Goal: Task Accomplishment & Management: Manage account settings

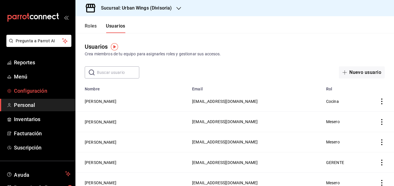
click at [23, 90] on span "Configuración" at bounding box center [42, 91] width 57 height 8
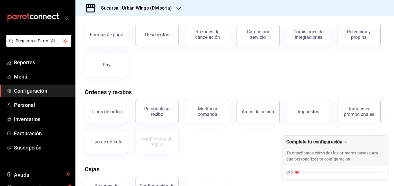
scroll to position [108, 0]
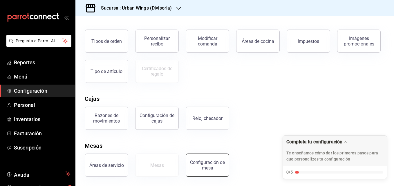
click at [205, 168] on div "Configuración de mesa" at bounding box center [207, 165] width 36 height 11
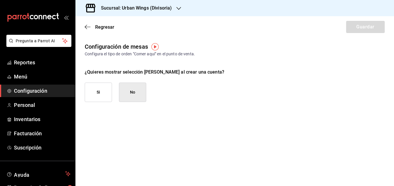
click at [108, 89] on button "Si" at bounding box center [98, 92] width 27 height 19
checkbox input "true"
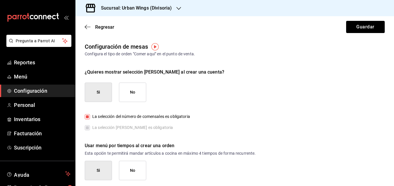
scroll to position [3, 0]
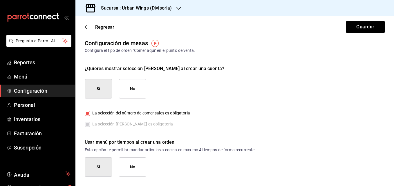
click at [129, 165] on button "No" at bounding box center [132, 166] width 27 height 19
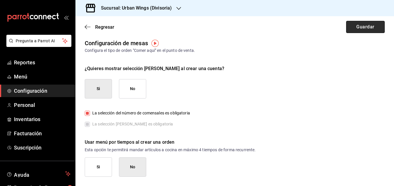
click at [366, 29] on button "Guardar" at bounding box center [365, 27] width 39 height 12
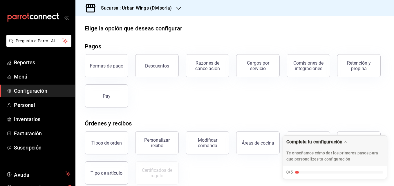
scroll to position [108, 0]
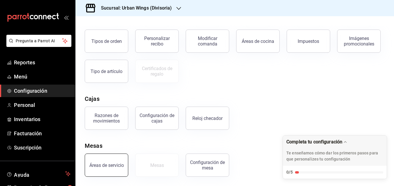
click at [109, 170] on button "Áreas de servicio" at bounding box center [106, 165] width 43 height 23
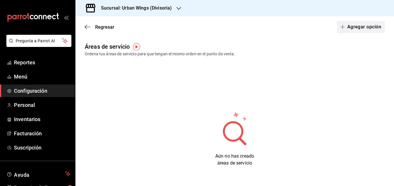
click at [341, 23] on button "Agregar opción" at bounding box center [361, 27] width 48 height 12
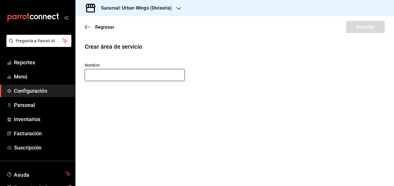
click at [129, 76] on input "text" at bounding box center [135, 75] width 100 height 12
type input "S"
type input "A"
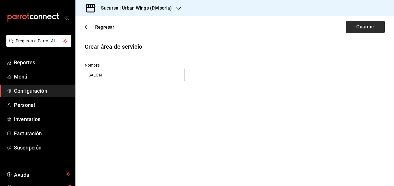
type input "SALON"
click at [366, 23] on button "Guardar" at bounding box center [365, 27] width 39 height 12
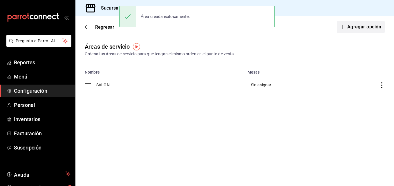
click at [362, 29] on button "Agregar opción" at bounding box center [361, 27] width 48 height 12
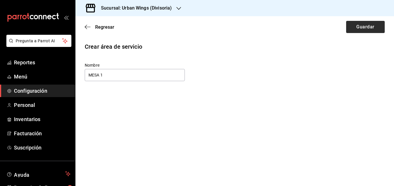
type input "MESA 1"
click at [358, 29] on button "Guardar" at bounding box center [365, 27] width 39 height 12
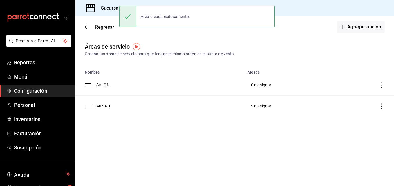
click at [382, 107] on icon "discountsTable" at bounding box center [382, 106] width 6 height 6
click at [345, 118] on span "Eliminar" at bounding box center [335, 121] width 25 height 7
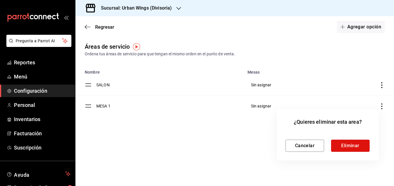
click at [357, 142] on button "Eliminar" at bounding box center [350, 146] width 39 height 12
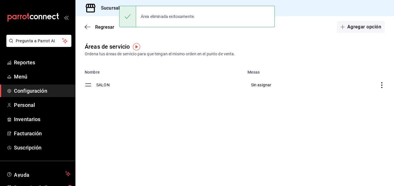
click at [382, 86] on icon "discountsTable" at bounding box center [382, 85] width 6 height 6
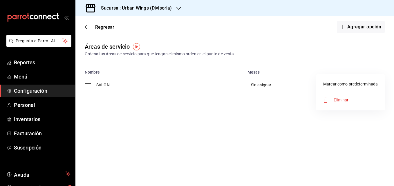
click at [265, 85] on div at bounding box center [197, 93] width 394 height 186
click at [108, 86] on td "SALON" at bounding box center [170, 84] width 148 height 21
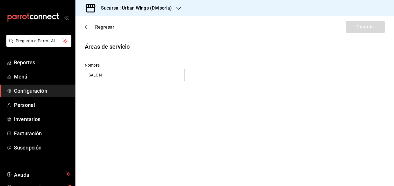
click at [89, 25] on icon "button" at bounding box center [88, 26] width 6 height 5
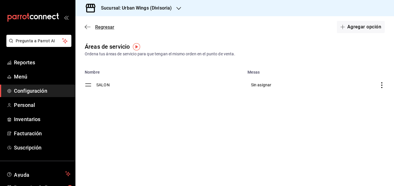
click at [89, 25] on icon "button" at bounding box center [88, 26] width 6 height 5
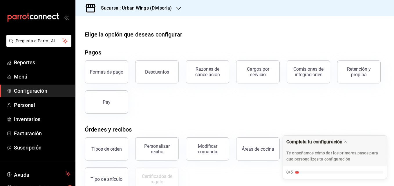
scroll to position [108, 0]
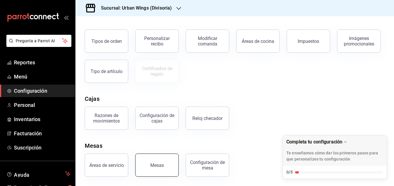
click at [163, 168] on button "Mesas" at bounding box center [156, 165] width 43 height 23
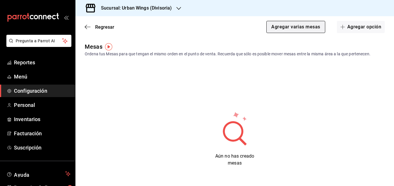
click at [310, 26] on button "Agregar varias mesas" at bounding box center [295, 27] width 59 height 12
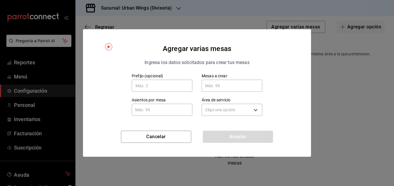
click at [218, 88] on input "text" at bounding box center [231, 86] width 61 height 12
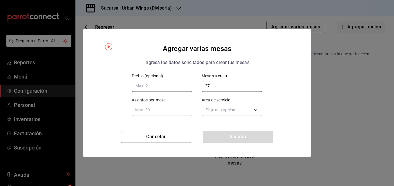
type input "27"
click at [182, 82] on input "text" at bounding box center [162, 86] width 61 height 12
type input "2"
click at [189, 113] on input "text" at bounding box center [162, 110] width 61 height 12
type input "5"
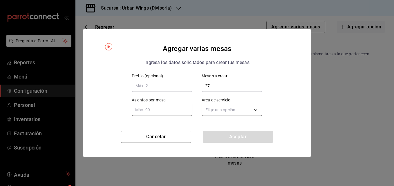
click at [257, 110] on body "Pregunta a Parrot AI Reportes Menú Configuración Personal Inventarios Facturaci…" at bounding box center [197, 93] width 394 height 186
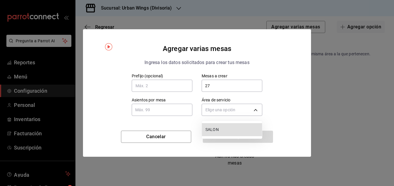
click at [236, 131] on span "SALON" at bounding box center [232, 130] width 54 height 6
type input "9b4621e1-6a9a-4eaa-9680-d181aa9cb65e"
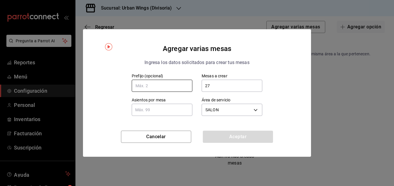
click at [171, 85] on input "text" at bounding box center [162, 86] width 61 height 12
type input "27"
click at [175, 110] on input "text" at bounding box center [162, 110] width 61 height 12
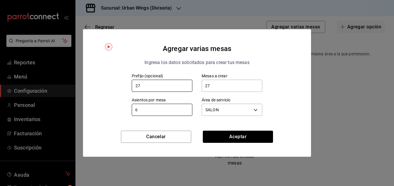
type input "6"
drag, startPoint x: 156, startPoint y: 83, endPoint x: 106, endPoint y: 83, distance: 50.7
click at [106, 83] on div "Prefijo (opcional) 27 Mesas a crear 27 Mesas a crear Asientos por mesa 6 Asient…" at bounding box center [196, 95] width 205 height 44
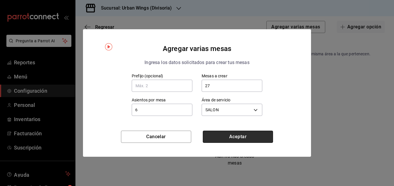
click at [255, 139] on button "Aceptar" at bounding box center [238, 137] width 70 height 12
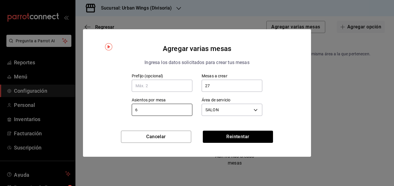
drag, startPoint x: 164, startPoint y: 111, endPoint x: 129, endPoint y: 108, distance: 34.9
click at [129, 108] on div "Asientos por mesa 6 Asientos por mesa" at bounding box center [157, 103] width 70 height 30
drag, startPoint x: 140, startPoint y: 109, endPoint x: 125, endPoint y: 107, distance: 15.5
click at [124, 107] on div "Asientos por mesa 6 Asientos por mesa" at bounding box center [157, 103] width 70 height 30
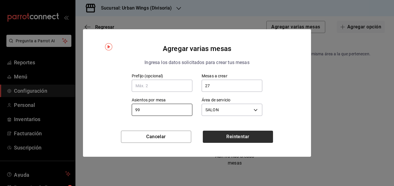
type input "99"
click at [228, 143] on button "Reintentar" at bounding box center [238, 137] width 70 height 12
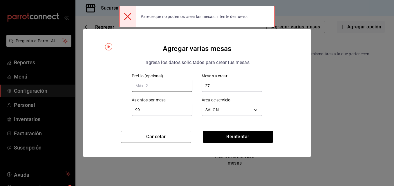
click at [158, 87] on input "text" at bounding box center [162, 86] width 61 height 12
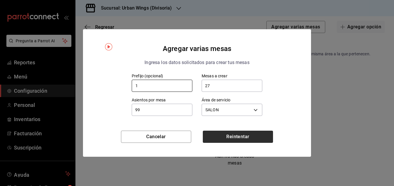
type input "1"
click at [223, 134] on button "Reintentar" at bounding box center [238, 137] width 70 height 12
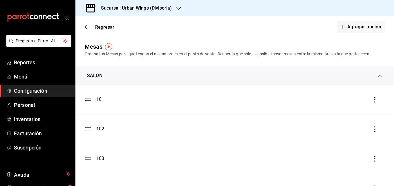
click at [374, 79] on div "SALON" at bounding box center [234, 75] width 318 height 19
click at [378, 74] on icon at bounding box center [379, 73] width 5 height 5
click at [349, 32] on button "Agregar opción" at bounding box center [361, 27] width 48 height 12
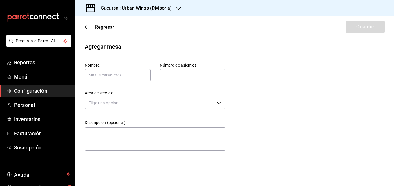
click at [84, 27] on div "Regresar Guardar" at bounding box center [234, 26] width 318 height 21
click at [85, 27] on icon "button" at bounding box center [86, 27] width 2 height 4
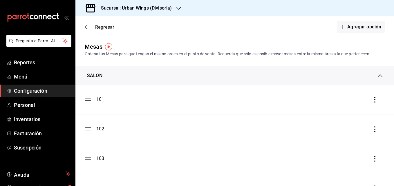
click at [88, 25] on icon "button" at bounding box center [88, 26] width 6 height 5
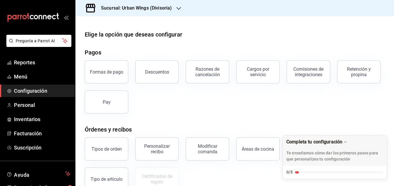
scroll to position [108, 0]
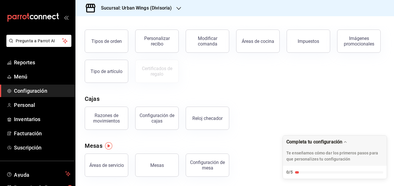
click at [200, 180] on main "Elige la opción que deseas configurar Pagos Formas de pago Descuentos Razones d…" at bounding box center [234, 47] width 318 height 278
click at [201, 171] on button "Configuración de mesa" at bounding box center [207, 165] width 43 height 23
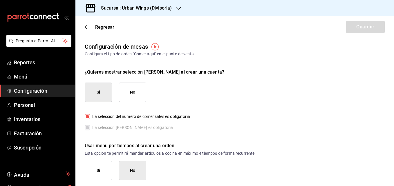
click at [98, 172] on button "Si" at bounding box center [98, 170] width 27 height 19
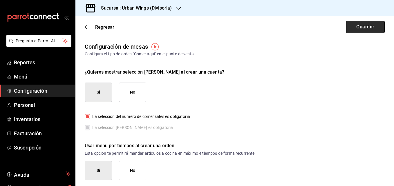
click at [346, 24] on button "Guardar" at bounding box center [365, 27] width 39 height 12
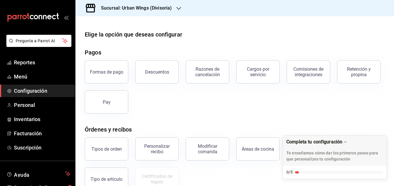
scroll to position [108, 0]
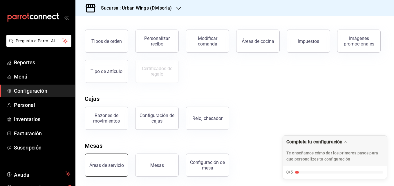
click at [116, 167] on div "Áreas de servicio" at bounding box center [106, 166] width 34 height 6
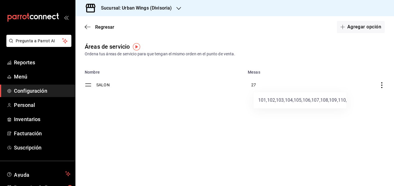
click at [253, 86] on div at bounding box center [197, 93] width 394 height 186
click at [381, 88] on div at bounding box center [197, 93] width 394 height 186
click at [381, 88] on icon "discountsTable" at bounding box center [382, 85] width 6 height 6
click at [341, 56] on div at bounding box center [197, 93] width 394 height 186
click at [380, 83] on icon "discountsTable" at bounding box center [382, 85] width 6 height 6
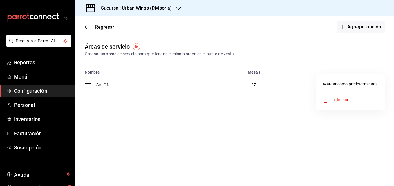
click at [363, 87] on span "Marcar como predeterminada" at bounding box center [350, 84] width 54 height 6
click at [259, 107] on body "Pregunta a Parrot AI Reportes Menú Configuración Personal Inventarios Facturaci…" at bounding box center [197, 93] width 394 height 186
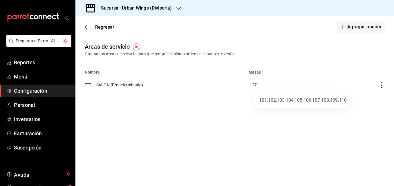
click at [361, 60] on div at bounding box center [197, 93] width 394 height 186
drag, startPoint x: 78, startPoint y: 85, endPoint x: 81, endPoint y: 130, distance: 45.3
click at [81, 130] on div at bounding box center [197, 93] width 394 height 186
click at [87, 29] on icon "button" at bounding box center [86, 27] width 2 height 4
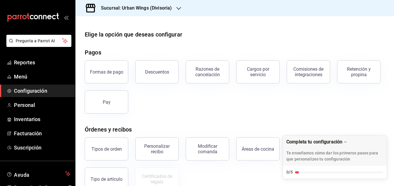
scroll to position [108, 0]
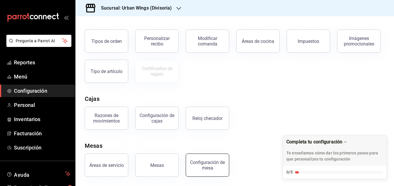
click at [202, 172] on button "Configuración de mesa" at bounding box center [207, 165] width 43 height 23
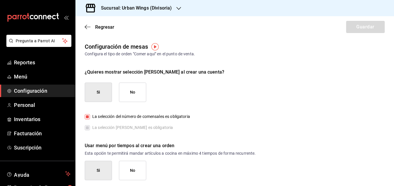
click at [132, 167] on button "No" at bounding box center [132, 170] width 27 height 19
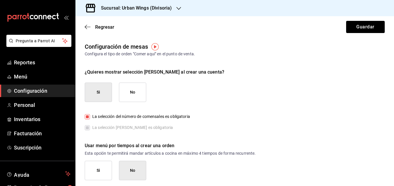
click at [88, 128] on label "La selección [PERSON_NAME] es obligatoria" at bounding box center [129, 128] width 88 height 6
click at [106, 90] on button "Si" at bounding box center [98, 92] width 27 height 19
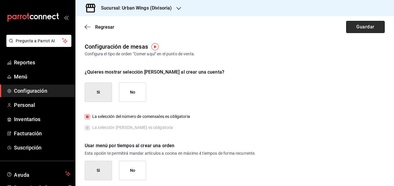
click at [352, 25] on button "Guardar" at bounding box center [365, 27] width 39 height 12
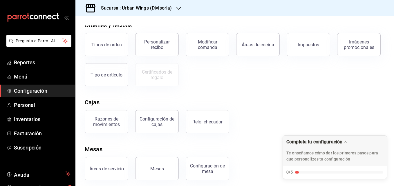
scroll to position [108, 0]
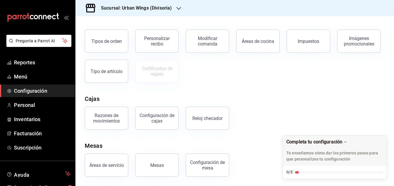
click at [303, 174] on div "0/5" at bounding box center [335, 172] width 104 height 13
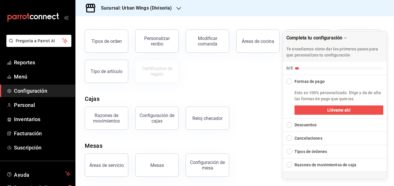
click at [224, 143] on div "Mesas" at bounding box center [235, 145] width 300 height 9
click at [166, 162] on button "Mesas" at bounding box center [156, 165] width 43 height 23
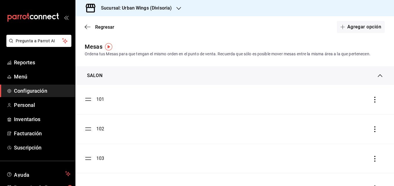
click at [372, 101] on icon "button" at bounding box center [375, 100] width 6 height 6
click at [90, 100] on div at bounding box center [197, 93] width 394 height 186
click at [101, 100] on div "101" at bounding box center [100, 99] width 8 height 7
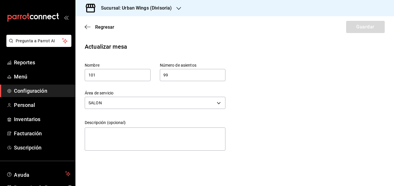
drag, startPoint x: 181, startPoint y: 75, endPoint x: 170, endPoint y: 76, distance: 11.3
click at [171, 75] on input "99" at bounding box center [193, 75] width 66 height 12
drag, startPoint x: 123, startPoint y: 73, endPoint x: 82, endPoint y: 78, distance: 41.5
click at [82, 78] on div "Nombre 101" at bounding box center [112, 67] width 75 height 28
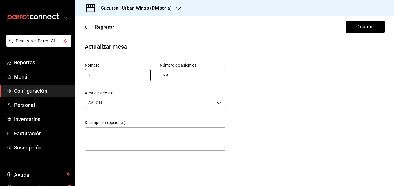
type input "1"
click at [372, 28] on button "Guardar" at bounding box center [365, 27] width 39 height 12
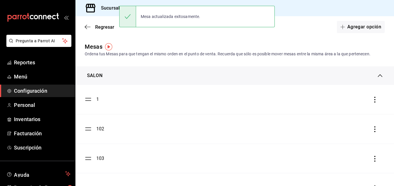
click at [102, 129] on div "102" at bounding box center [100, 129] width 8 height 7
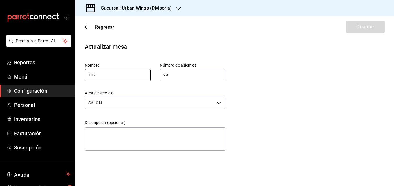
drag, startPoint x: 84, startPoint y: 83, endPoint x: 65, endPoint y: 83, distance: 19.1
click at [65, 83] on div "Pregunta a Parrot AI Reportes Menú Configuración Personal Inventarios Facturaci…" at bounding box center [197, 93] width 394 height 186
type input "2"
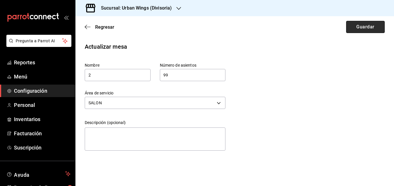
click at [374, 27] on button "Guardar" at bounding box center [365, 27] width 39 height 12
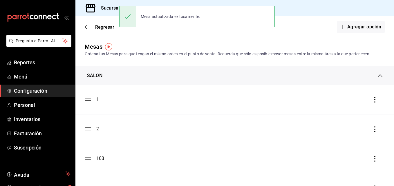
click at [99, 154] on li "103" at bounding box center [234, 158] width 318 height 29
click at [99, 156] on div "103" at bounding box center [100, 158] width 8 height 7
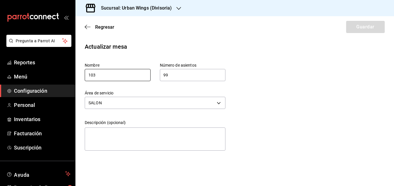
drag, startPoint x: 112, startPoint y: 74, endPoint x: 84, endPoint y: 77, distance: 28.5
click at [84, 77] on div "Nombre 103" at bounding box center [112, 67] width 75 height 28
type input "3"
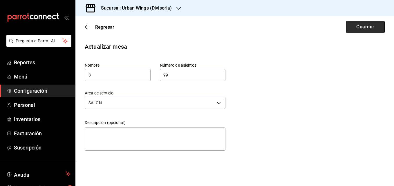
click at [370, 22] on button "Guardar" at bounding box center [365, 27] width 39 height 12
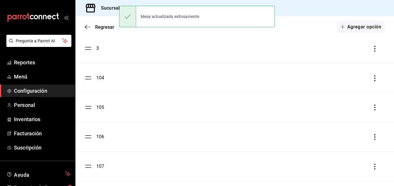
scroll to position [108, 0]
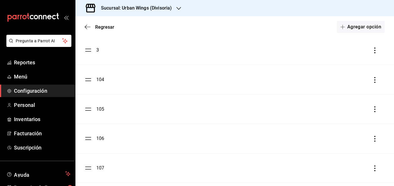
click at [99, 77] on div "104" at bounding box center [100, 79] width 8 height 7
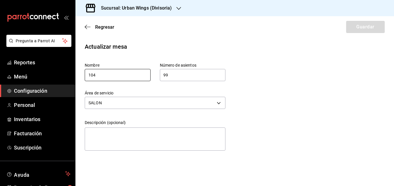
drag, startPoint x: 105, startPoint y: 77, endPoint x: 59, endPoint y: 83, distance: 46.2
click at [59, 83] on div "Pregunta a Parrot AI Reportes Menú Configuración Personal Inventarios Facturaci…" at bounding box center [197, 93] width 394 height 186
type input "4"
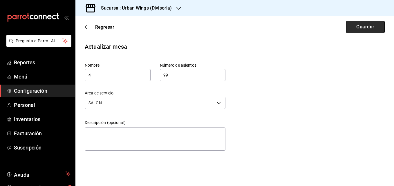
click at [365, 30] on button "Guardar" at bounding box center [365, 27] width 39 height 12
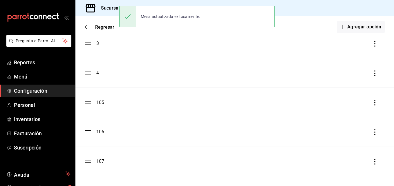
scroll to position [108, 0]
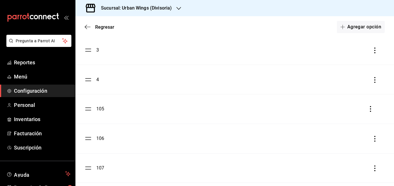
click at [97, 111] on div "105" at bounding box center [100, 109] width 8 height 7
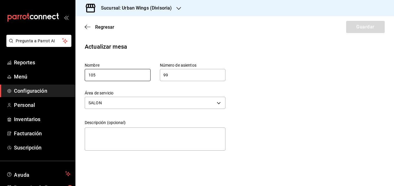
drag, startPoint x: 120, startPoint y: 77, endPoint x: 82, endPoint y: 74, distance: 38.7
click at [82, 74] on div "Nombre 105" at bounding box center [112, 67] width 75 height 28
type input "5"
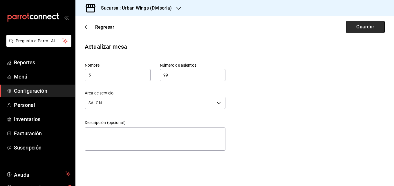
click at [379, 23] on button "Guardar" at bounding box center [365, 27] width 39 height 12
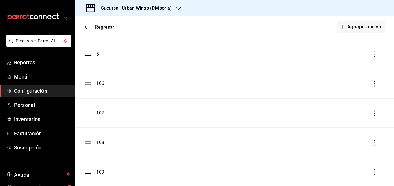
scroll to position [162, 0]
click at [103, 86] on div "106" at bounding box center [100, 84] width 8 height 7
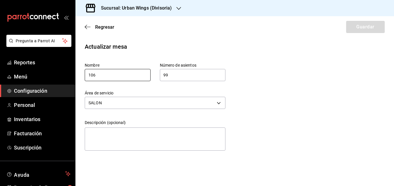
drag, startPoint x: 111, startPoint y: 75, endPoint x: 88, endPoint y: 76, distance: 23.2
click at [88, 76] on input "106" at bounding box center [118, 75] width 66 height 12
type input "6"
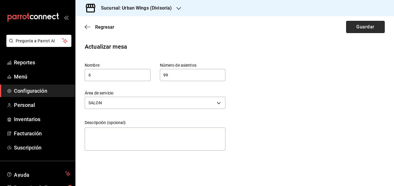
click at [359, 31] on button "Guardar" at bounding box center [365, 27] width 39 height 12
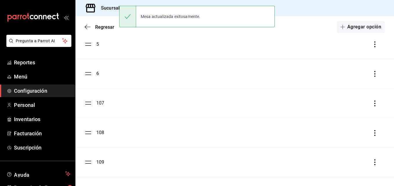
scroll to position [170, 0]
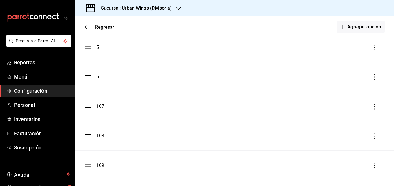
click at [97, 108] on div "107" at bounding box center [100, 106] width 8 height 7
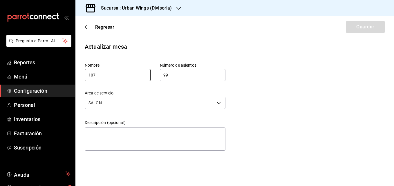
drag, startPoint x: 129, startPoint y: 72, endPoint x: 85, endPoint y: 77, distance: 44.1
click at [86, 78] on input "107" at bounding box center [118, 75] width 66 height 12
click at [85, 77] on input "107" at bounding box center [118, 75] width 66 height 12
type input "7"
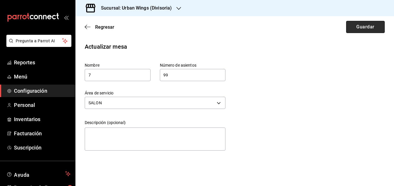
click at [379, 28] on button "Guardar" at bounding box center [365, 27] width 39 height 12
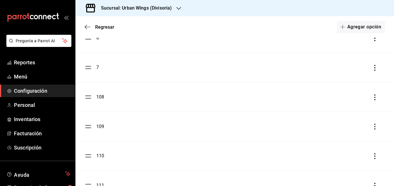
scroll to position [210, 0]
click at [99, 98] on div "108" at bounding box center [100, 95] width 8 height 7
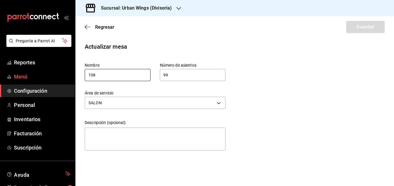
drag, startPoint x: 69, startPoint y: 75, endPoint x: 66, endPoint y: 76, distance: 3.5
click at [65, 76] on div "Pregunta a Parrot AI Reportes Menú Configuración Personal Inventarios Facturaci…" at bounding box center [197, 93] width 394 height 186
type input "8"
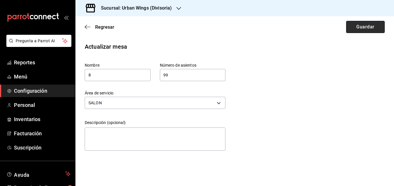
click at [354, 28] on button "Guardar" at bounding box center [365, 27] width 39 height 12
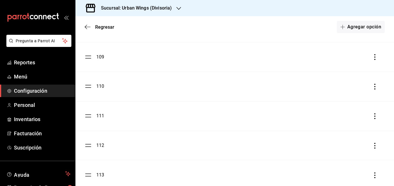
scroll to position [290, 0]
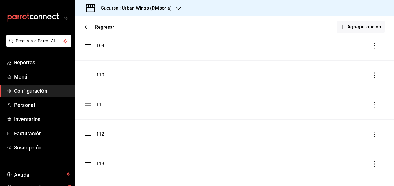
click at [99, 45] on div "109" at bounding box center [100, 45] width 8 height 7
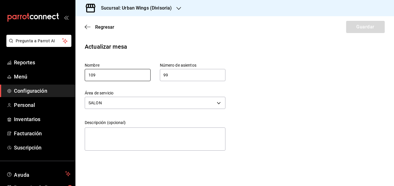
drag, startPoint x: 91, startPoint y: 75, endPoint x: 86, endPoint y: 75, distance: 5.2
click at [86, 75] on input "109" at bounding box center [118, 75] width 66 height 12
type input "9"
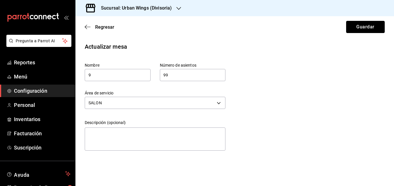
click at [348, 28] on button "Guardar" at bounding box center [365, 27] width 39 height 12
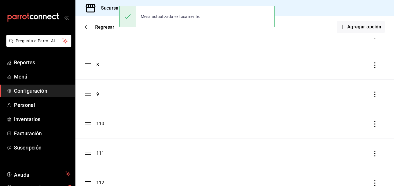
scroll to position [243, 0]
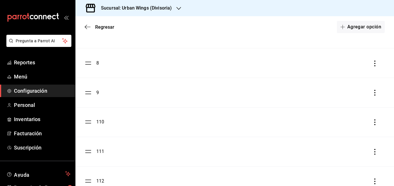
click at [102, 121] on div "110" at bounding box center [100, 122] width 8 height 7
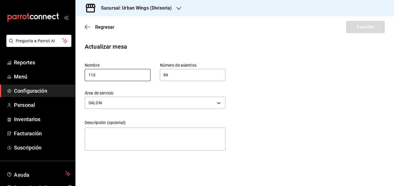
drag, startPoint x: 127, startPoint y: 74, endPoint x: 82, endPoint y: 79, distance: 44.7
click at [81, 79] on div "Nombre 110" at bounding box center [112, 67] width 75 height 28
type input "10"
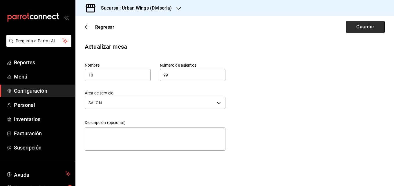
click at [359, 29] on button "Guardar" at bounding box center [365, 27] width 39 height 12
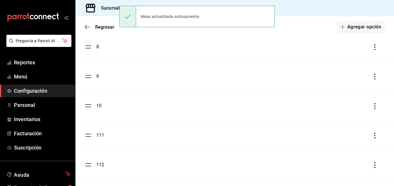
scroll to position [306, 0]
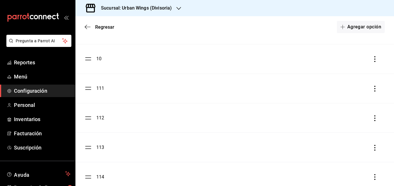
click at [105, 88] on div "111" at bounding box center [235, 88] width 300 height 7
click at [101, 88] on div "111" at bounding box center [100, 88] width 8 height 7
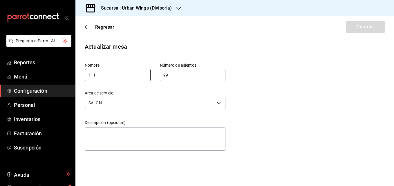
click at [113, 75] on input "111" at bounding box center [118, 75] width 66 height 12
type input "11"
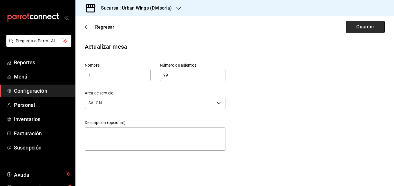
click at [368, 22] on button "Guardar" at bounding box center [365, 27] width 39 height 12
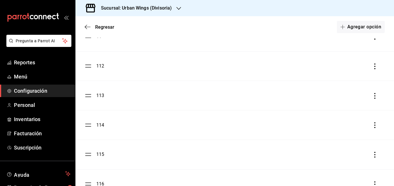
scroll to position [359, 0]
click at [103, 66] on div "112" at bounding box center [100, 64] width 8 height 7
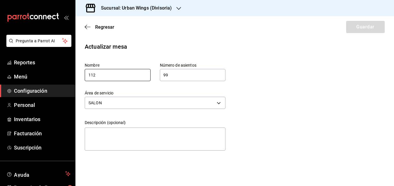
click at [90, 74] on input "112" at bounding box center [118, 75] width 66 height 12
type input "12"
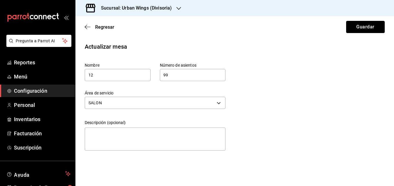
click at [373, 28] on button "Guardar" at bounding box center [365, 27] width 39 height 12
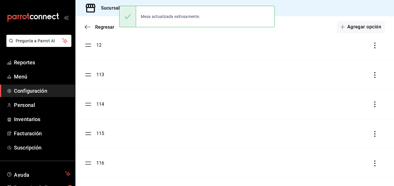
scroll to position [376, 0]
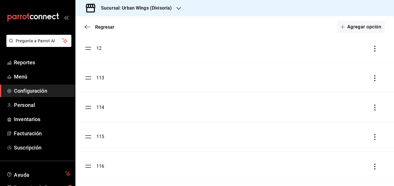
click at [100, 78] on div "113" at bounding box center [100, 77] width 8 height 7
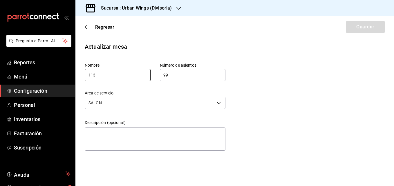
click at [90, 74] on input "113" at bounding box center [118, 75] width 66 height 12
type input "13"
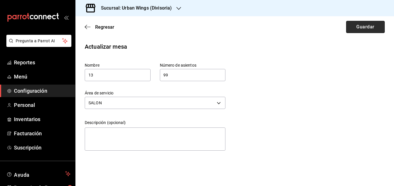
click at [363, 32] on button "Guardar" at bounding box center [365, 27] width 39 height 12
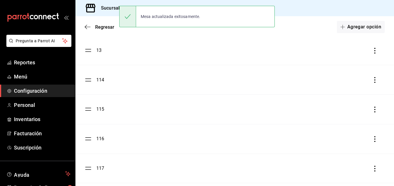
scroll to position [401, 0]
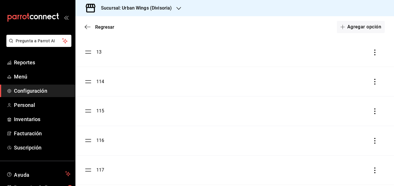
click at [98, 82] on div "114" at bounding box center [100, 81] width 8 height 7
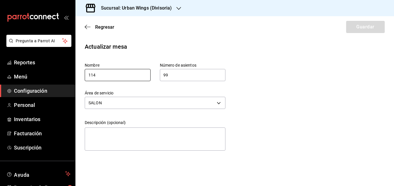
drag, startPoint x: 91, startPoint y: 76, endPoint x: 88, endPoint y: 77, distance: 3.2
click at [88, 77] on input "114" at bounding box center [118, 75] width 66 height 12
type input "14"
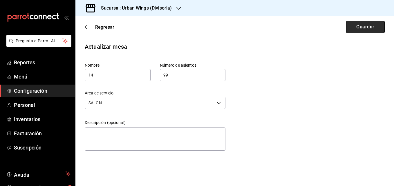
click at [368, 23] on button "Guardar" at bounding box center [365, 27] width 39 height 12
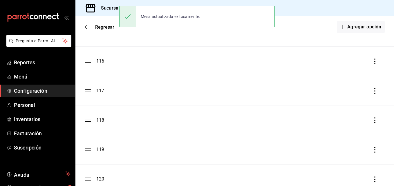
scroll to position [486, 0]
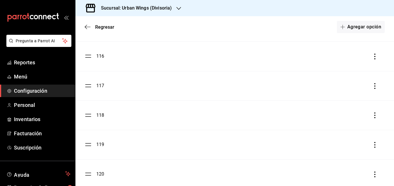
click at [99, 55] on div "116" at bounding box center [100, 56] width 8 height 7
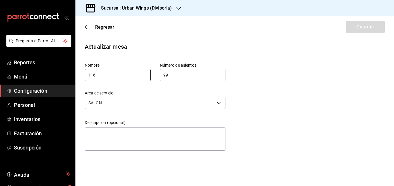
drag, startPoint x: 91, startPoint y: 74, endPoint x: 87, endPoint y: 76, distance: 3.9
click at [87, 76] on input "116" at bounding box center [118, 75] width 66 height 12
type input "16"
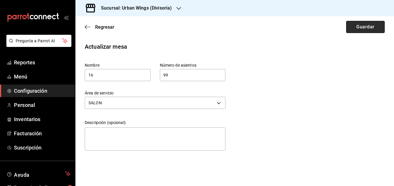
click at [370, 25] on button "Guardar" at bounding box center [365, 27] width 39 height 12
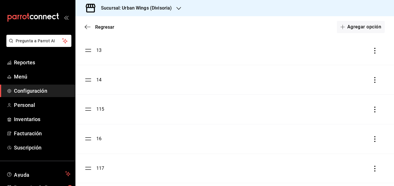
scroll to position [408, 0]
click at [101, 105] on div "115" at bounding box center [100, 104] width 8 height 7
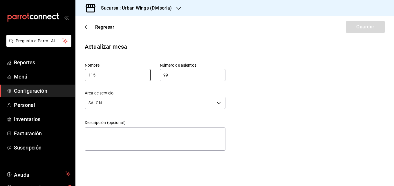
drag, startPoint x: 90, startPoint y: 75, endPoint x: 81, endPoint y: 77, distance: 8.5
click at [81, 77] on div "Nombre 115" at bounding box center [112, 67] width 75 height 28
type input "15"
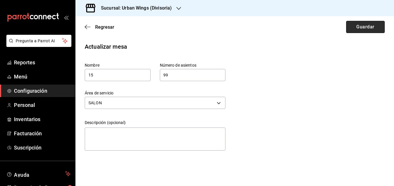
click at [377, 23] on button "Guardar" at bounding box center [365, 27] width 39 height 12
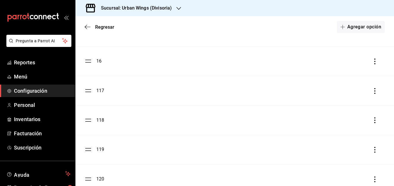
scroll to position [484, 0]
click at [102, 89] on div "117" at bounding box center [100, 87] width 8 height 7
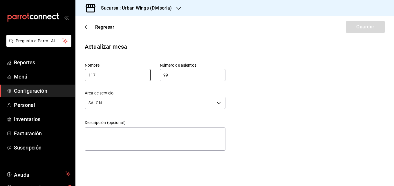
click at [91, 76] on input "117" at bounding box center [118, 75] width 66 height 12
type input "17"
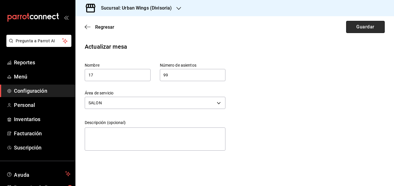
click at [349, 25] on button "Guardar" at bounding box center [365, 27] width 39 height 12
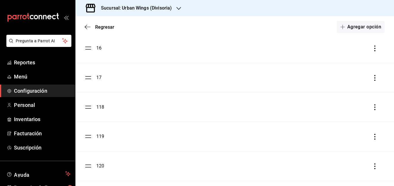
scroll to position [476, 0]
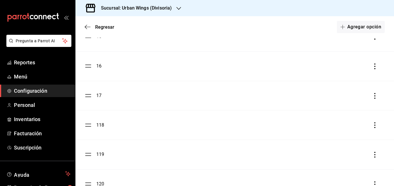
click at [104, 126] on div "118" at bounding box center [235, 125] width 300 height 7
click at [101, 125] on div "118" at bounding box center [100, 125] width 8 height 7
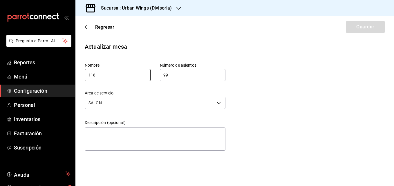
click at [92, 75] on input "118" at bounding box center [118, 75] width 66 height 12
type input "18"
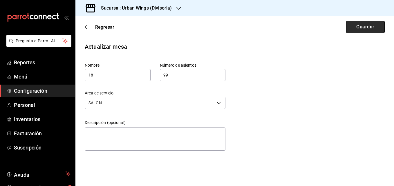
click at [362, 22] on button "Guardar" at bounding box center [365, 27] width 39 height 12
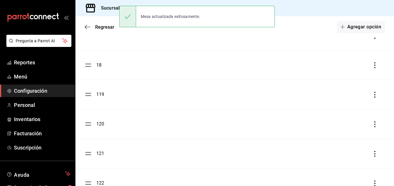
scroll to position [530, 0]
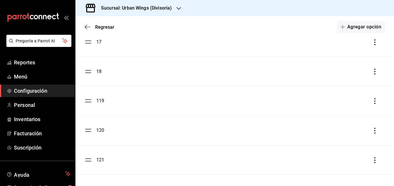
click at [102, 100] on div "119" at bounding box center [100, 100] width 8 height 7
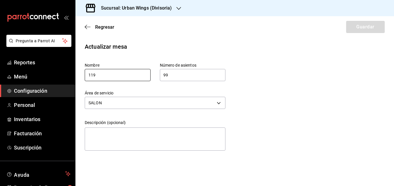
click at [92, 74] on input "119" at bounding box center [118, 75] width 66 height 12
type input "19"
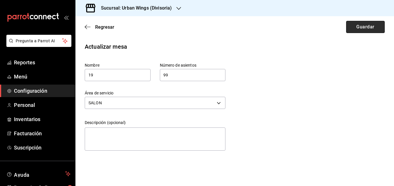
click at [375, 26] on button "Guardar" at bounding box center [365, 27] width 39 height 12
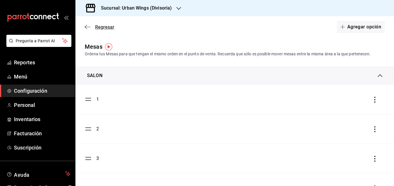
click at [88, 26] on icon "button" at bounding box center [88, 26] width 6 height 5
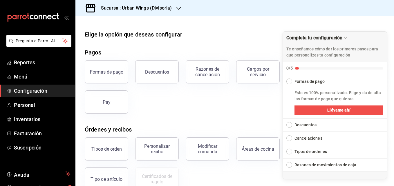
click at [255, 44] on div "Elige la opción que deseas configurar Pagos Formas de pago Descuentos Razones d…" at bounding box center [234, 157] width 318 height 254
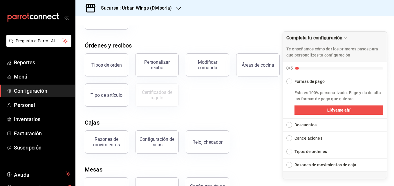
scroll to position [108, 0]
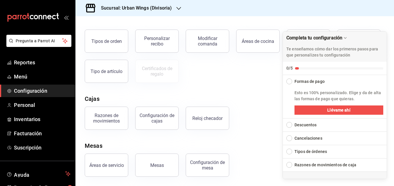
click at [196, 146] on div "Mesas" at bounding box center [235, 145] width 300 height 9
click at [127, 169] on div "Áreas de servicio" at bounding box center [103, 162] width 50 height 30
click at [206, 164] on div "Configuración de mesa" at bounding box center [207, 165] width 36 height 11
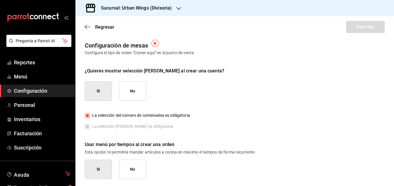
scroll to position [3, 0]
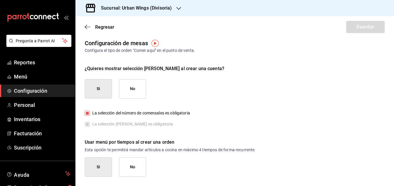
click at [87, 124] on label "La selección [PERSON_NAME] es obligatoria" at bounding box center [129, 124] width 88 height 6
click at [88, 124] on label "La selección [PERSON_NAME] es obligatoria" at bounding box center [129, 124] width 88 height 6
click at [88, 123] on label "La selección [PERSON_NAME] es obligatoria" at bounding box center [129, 124] width 88 height 6
drag, startPoint x: 88, startPoint y: 123, endPoint x: 92, endPoint y: 123, distance: 3.8
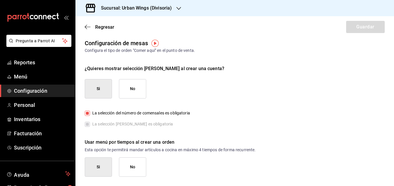
click at [90, 123] on label "La selección [PERSON_NAME] es obligatoria" at bounding box center [129, 124] width 88 height 6
click at [141, 93] on button "No" at bounding box center [132, 88] width 27 height 19
checkbox input "false"
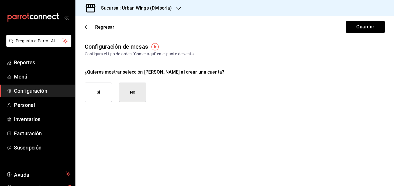
click at [110, 93] on button "Si" at bounding box center [98, 92] width 27 height 19
checkbox input "true"
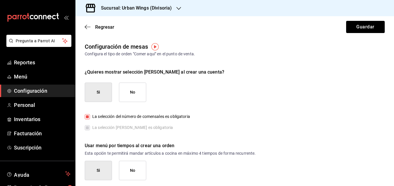
scroll to position [3, 0]
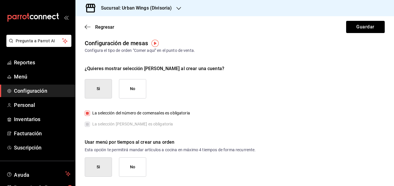
click at [124, 169] on button "No" at bounding box center [132, 166] width 27 height 19
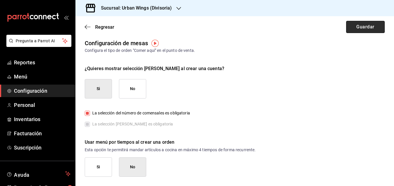
click at [359, 30] on button "Guardar" at bounding box center [365, 27] width 39 height 12
